Goal: Task Accomplishment & Management: Use online tool/utility

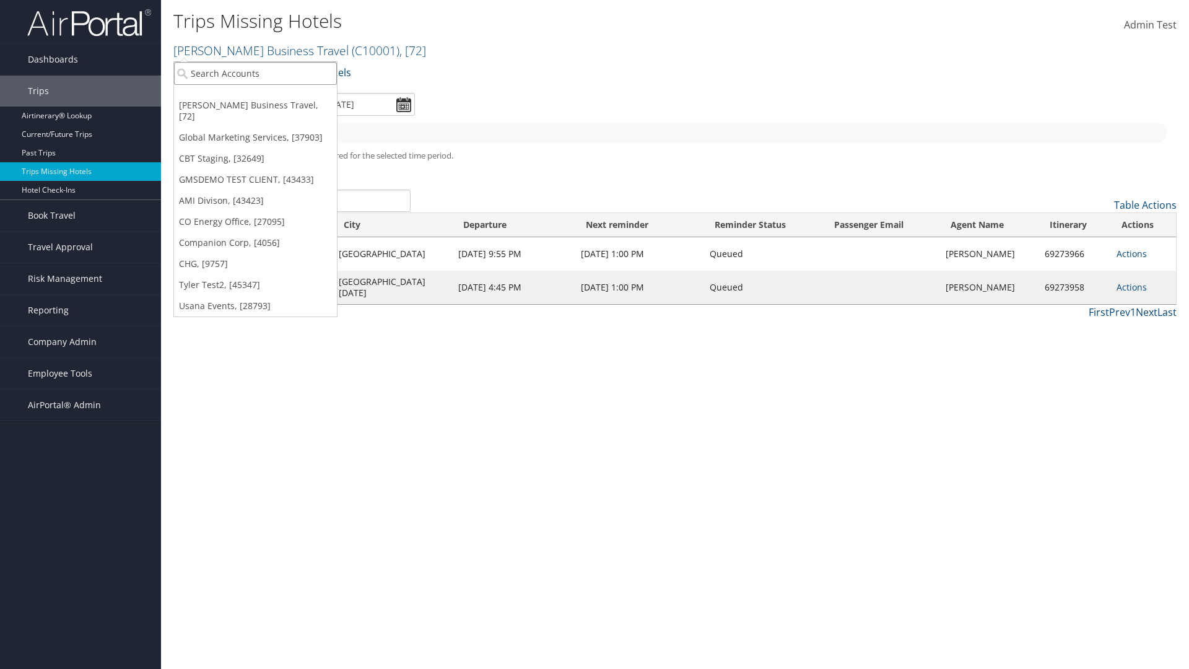
click at [255, 73] on input "search" at bounding box center [255, 73] width 163 height 23
type input "[PERSON_NAME] Business Travel"
click at [272, 107] on div "Account" at bounding box center [272, 107] width 211 height 11
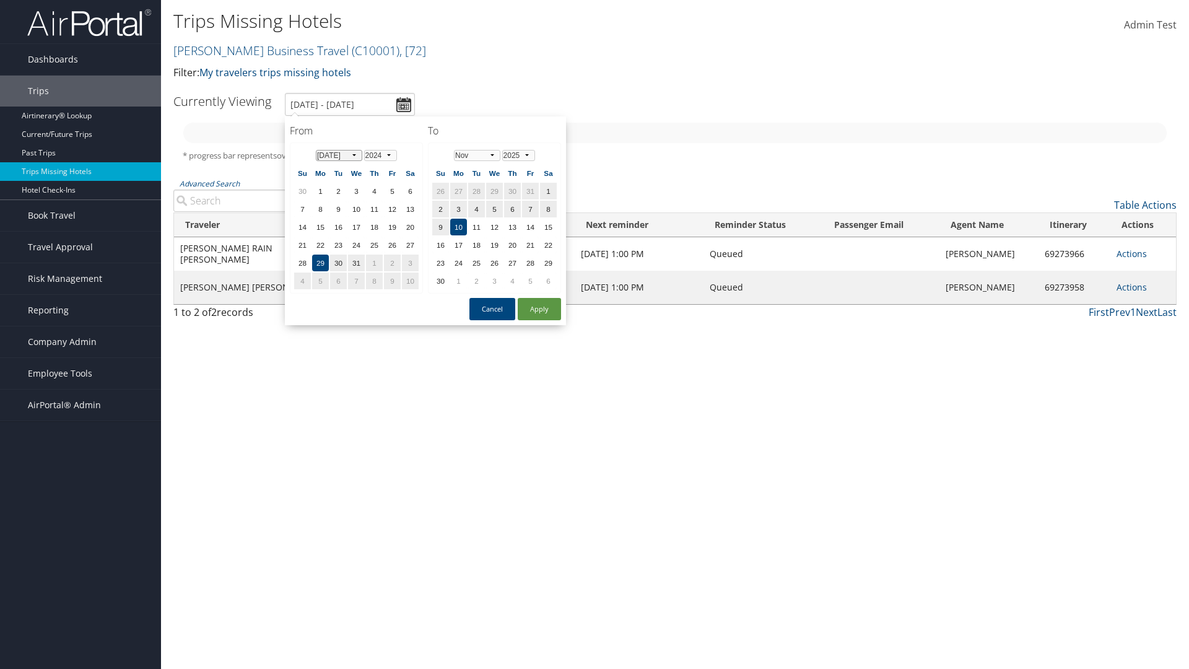
click at [339, 155] on select "Jan Feb Mar Apr May Jun [DATE] Aug Sep Oct Nov Dec" at bounding box center [339, 155] width 46 height 11
click at [539, 309] on button "Apply" at bounding box center [539, 309] width 43 height 22
type input "[DATE] - [DATE]"
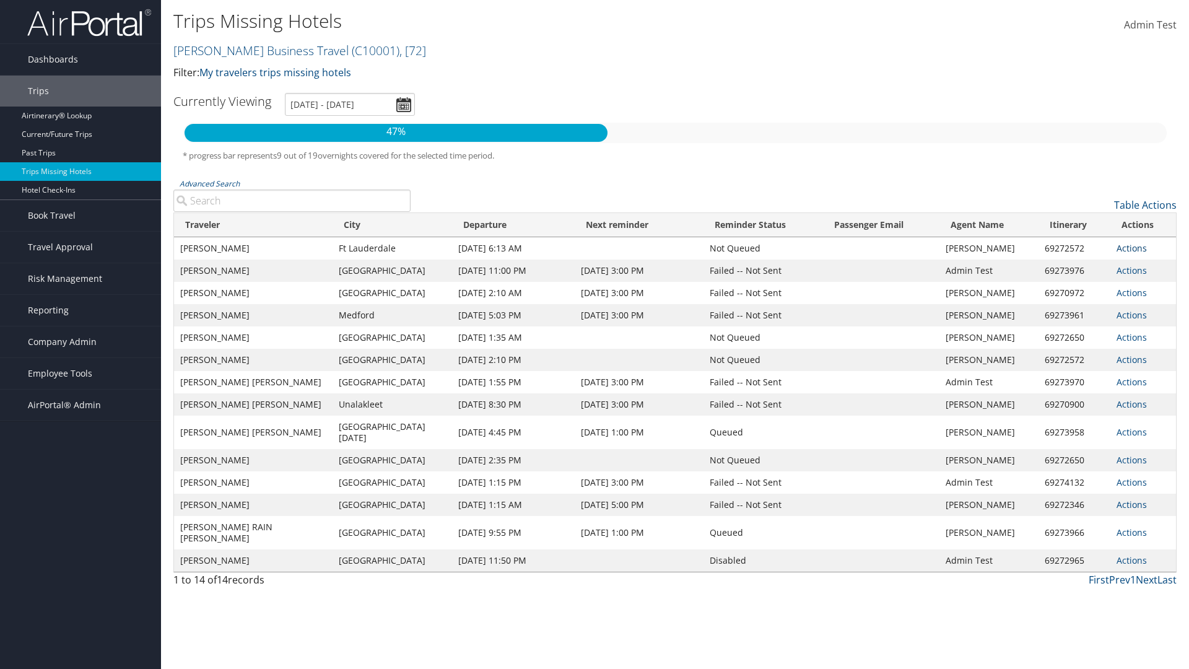
click at [1130, 253] on link "Actions" at bounding box center [1131, 248] width 30 height 12
click at [1144, 310] on link "Attach Hotel" at bounding box center [1144, 309] width 57 height 32
